Goal: Browse casually: Explore the website without a specific task or goal

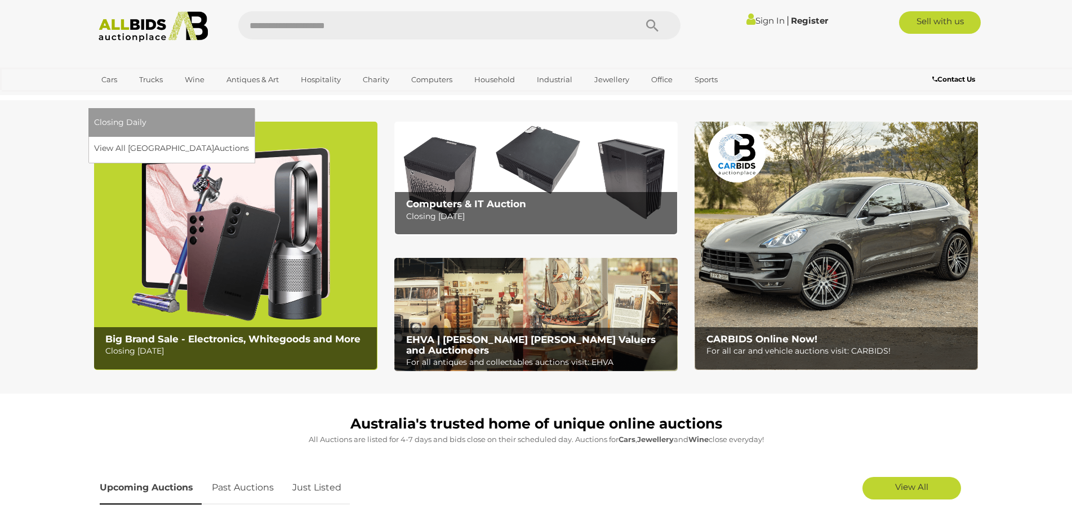
click at [189, 89] on link "[GEOGRAPHIC_DATA]" at bounding box center [141, 98] width 95 height 19
click at [256, 140] on link "View All Sydney Auctions" at bounding box center [175, 148] width 162 height 17
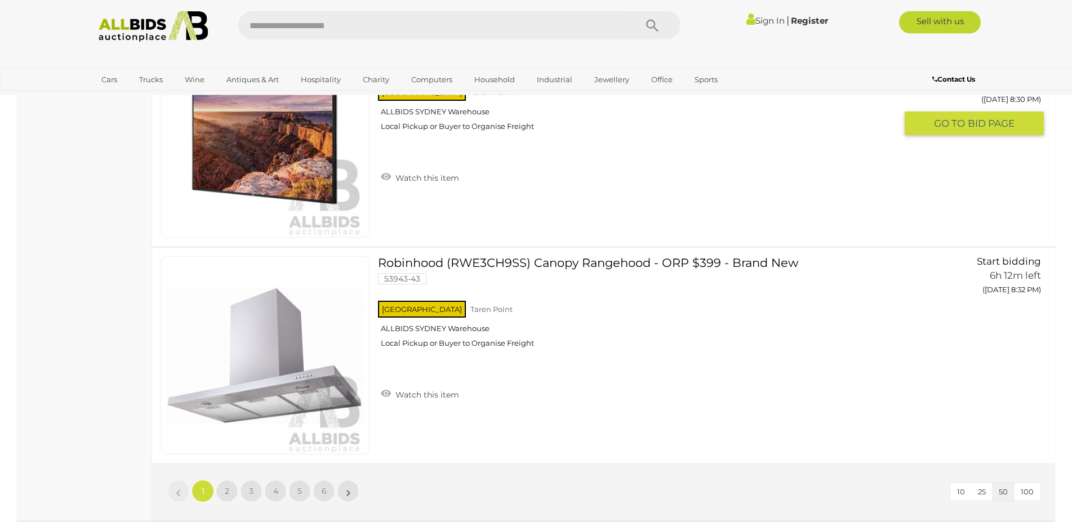
scroll to position [10687, 0]
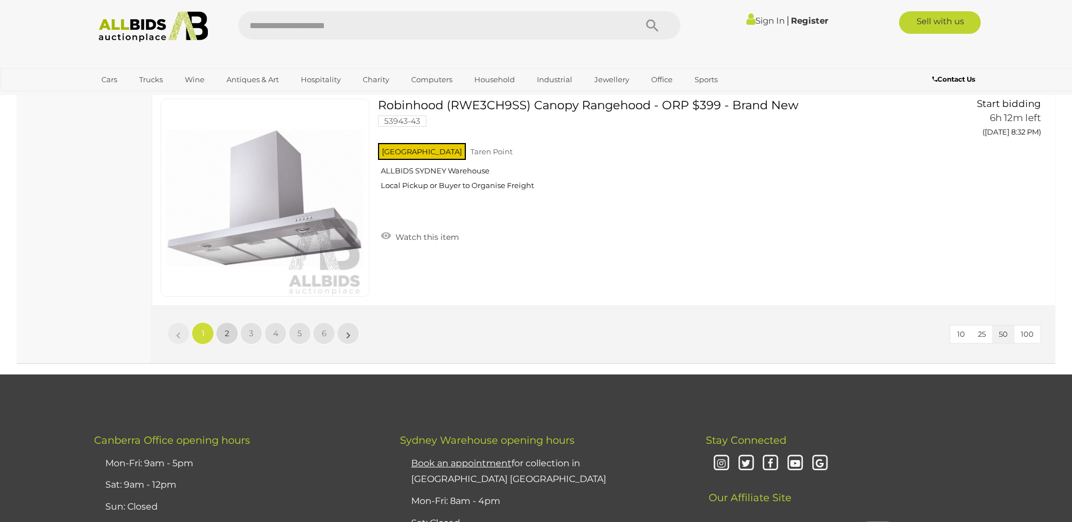
click at [223, 333] on link "2" at bounding box center [227, 333] width 23 height 23
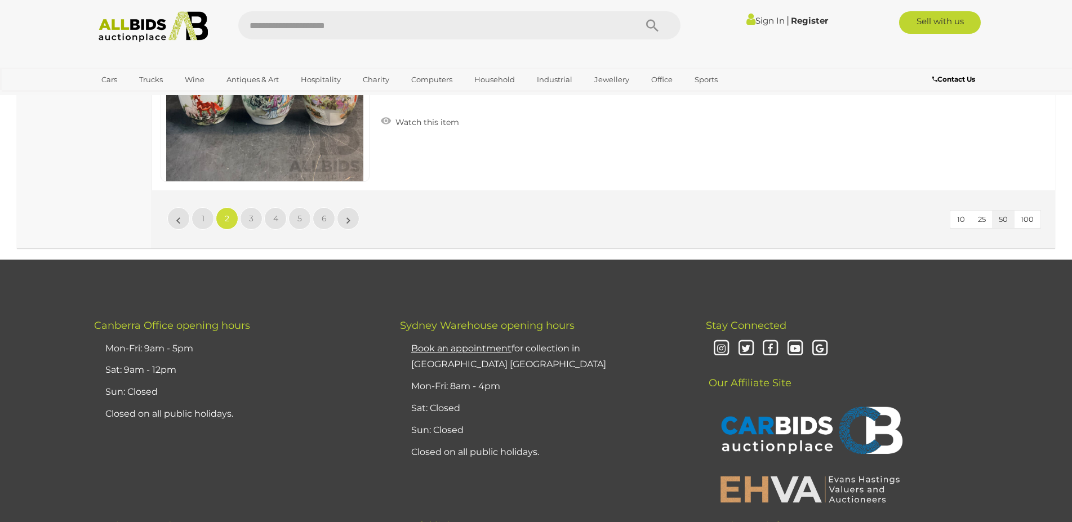
scroll to position [10515, 0]
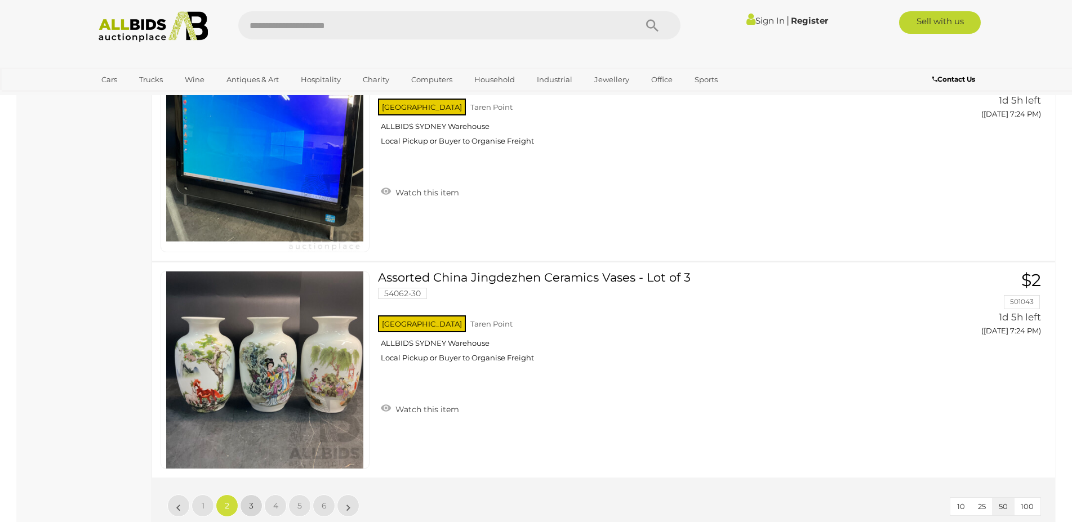
click at [253, 506] on link "3" at bounding box center [251, 506] width 23 height 23
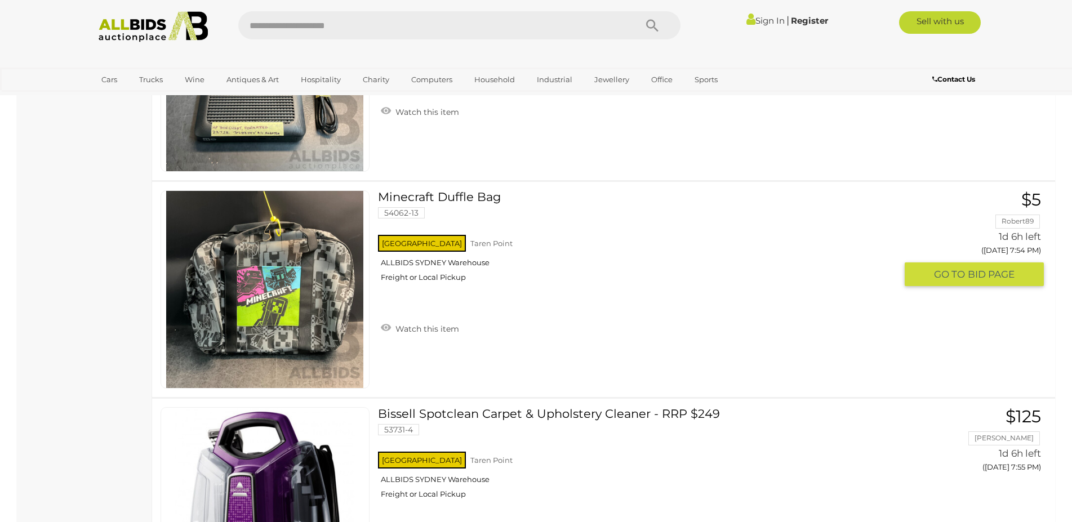
scroll to position [10666, 0]
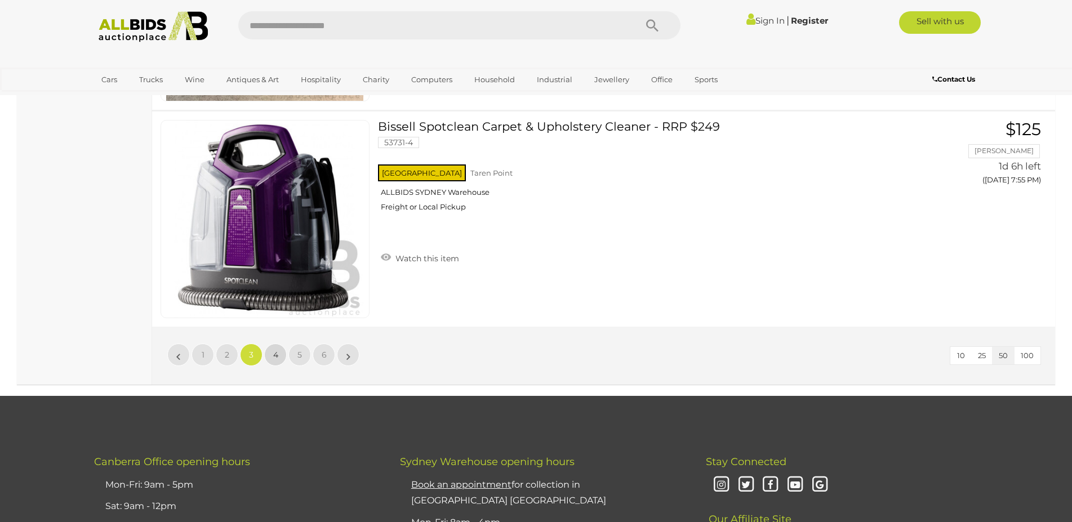
click at [278, 356] on link "4" at bounding box center [275, 355] width 23 height 23
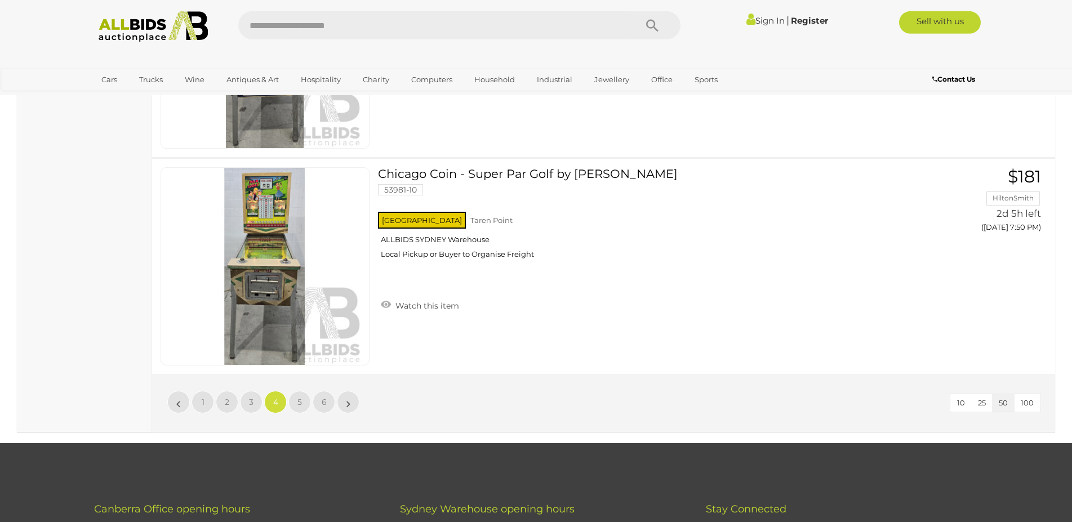
scroll to position [10666, 0]
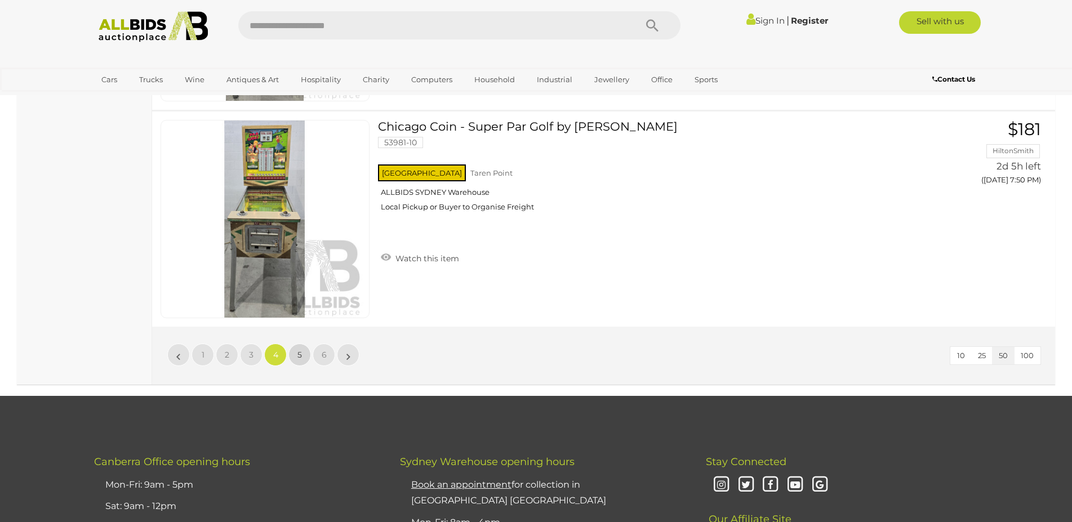
click at [297, 358] on link "5" at bounding box center [299, 355] width 23 height 23
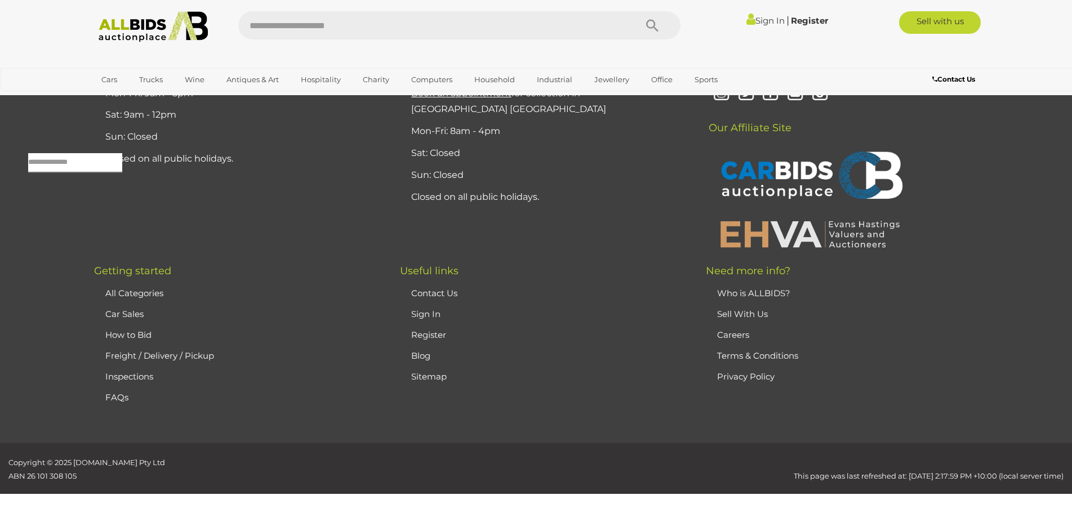
scroll to position [36, 0]
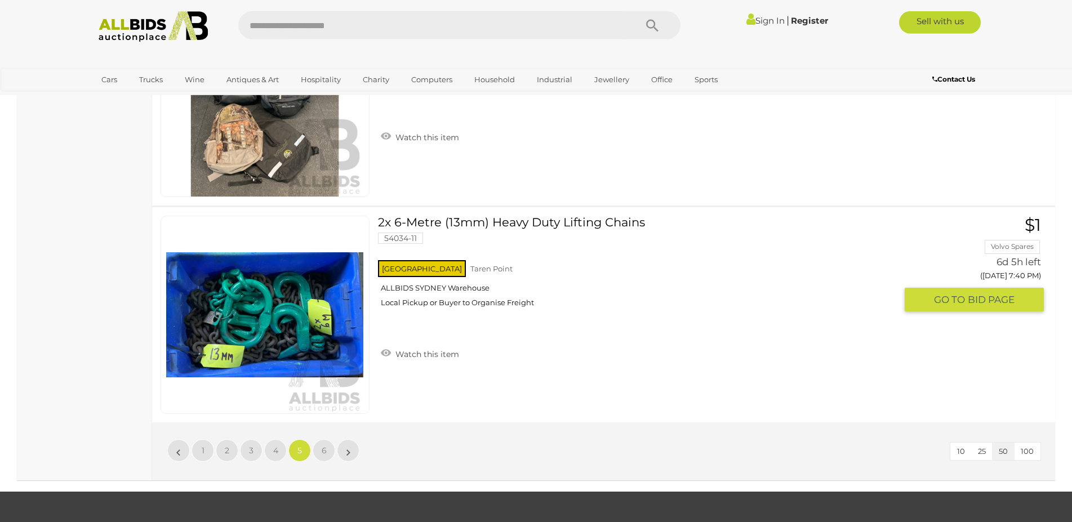
scroll to position [10608, 0]
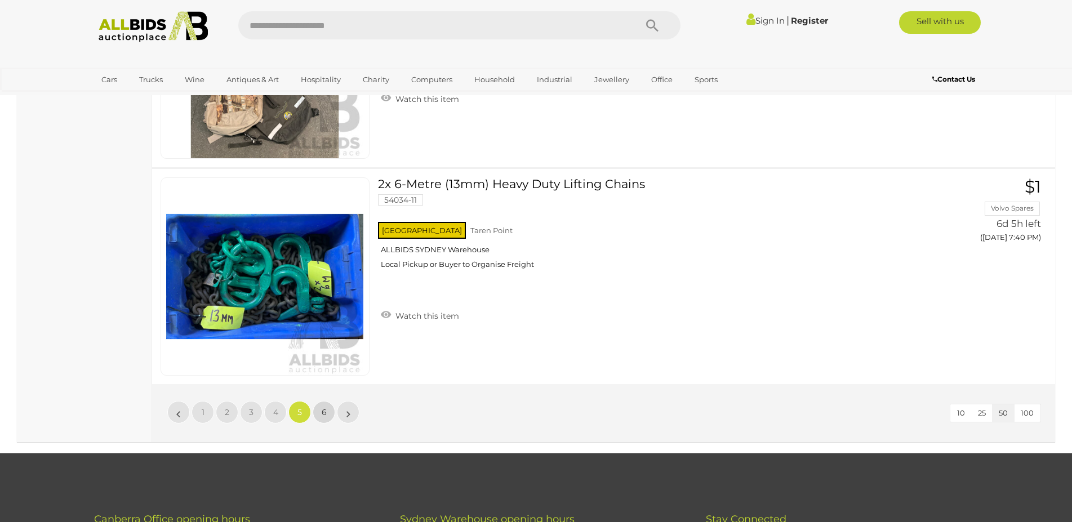
click at [329, 415] on link "6" at bounding box center [324, 412] width 23 height 23
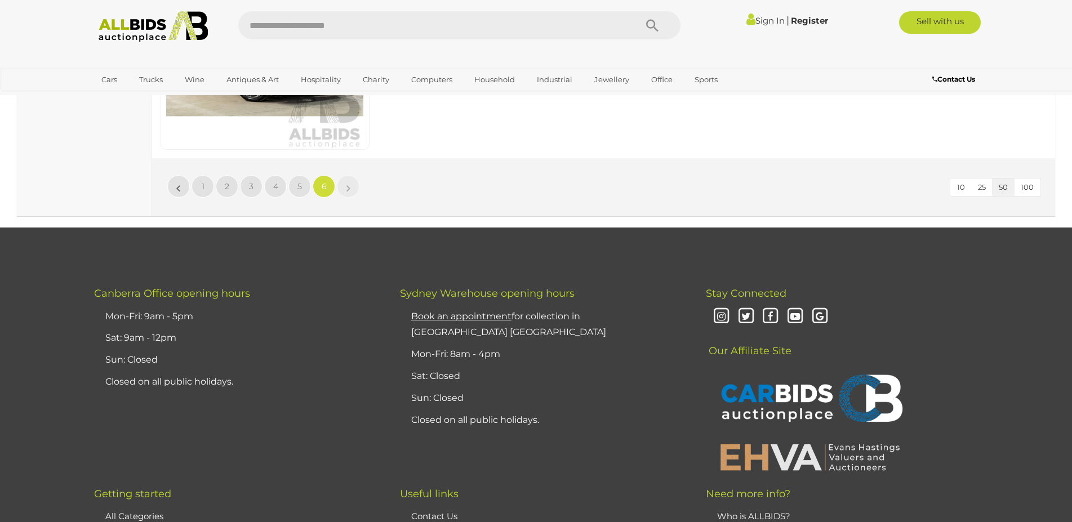
scroll to position [4116, 0]
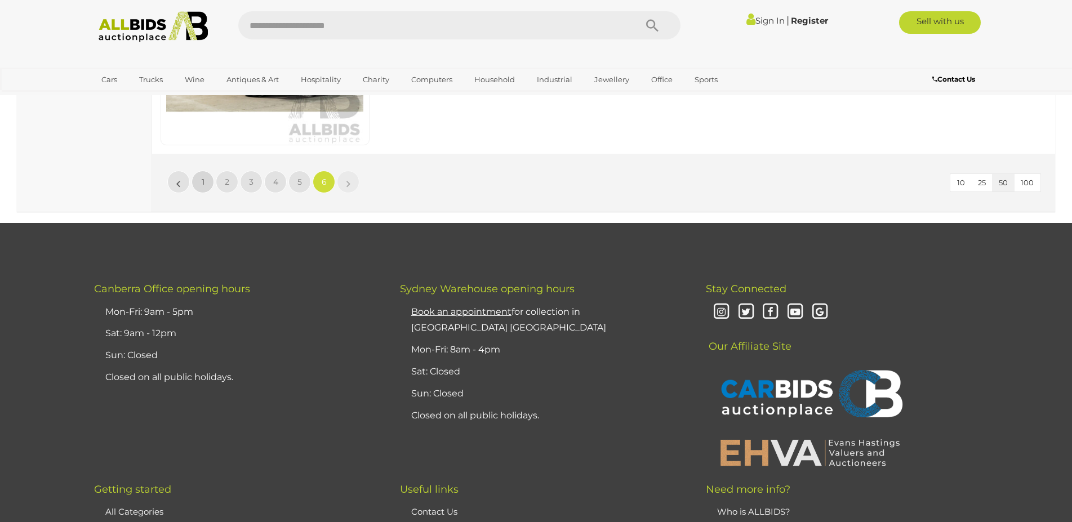
click at [197, 178] on link "1" at bounding box center [203, 182] width 23 height 23
